Goal: Check status

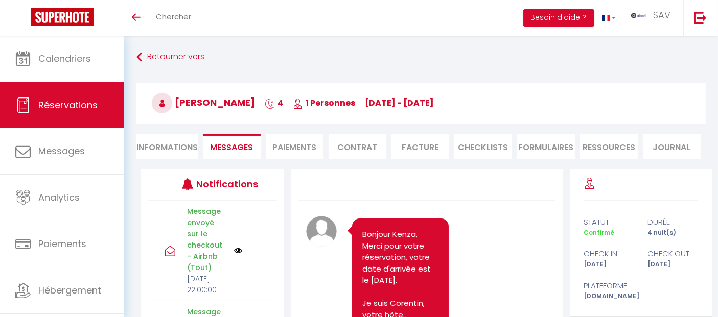
scroll to position [4055, 0]
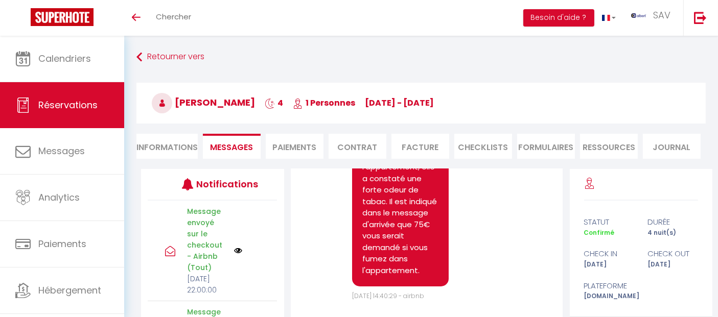
click at [101, 115] on link "Réservations" at bounding box center [62, 105] width 124 height 46
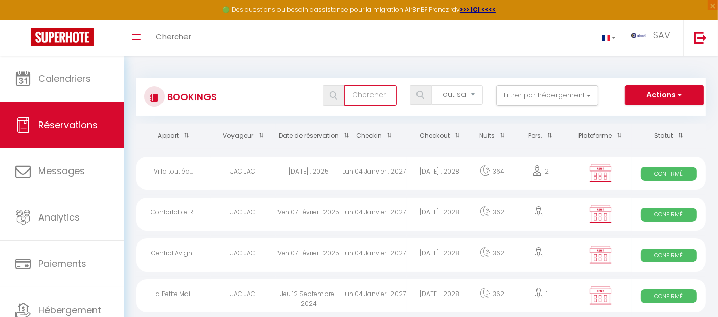
click at [354, 102] on input "text" at bounding box center [370, 95] width 52 height 20
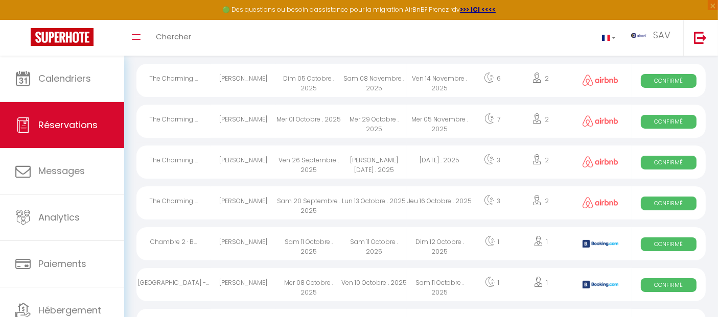
scroll to position [179, 0]
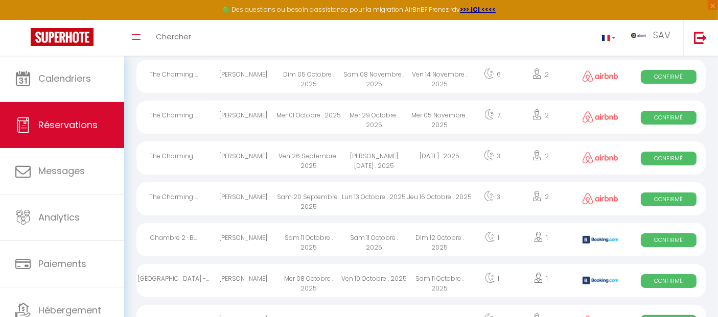
type input "armin"
click at [578, 241] on div at bounding box center [600, 239] width 63 height 33
select select "OK"
select select "KO"
select select "0"
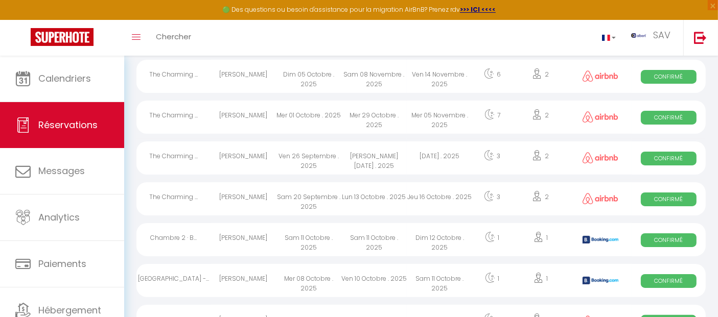
select select "0"
select select "1"
select select
